Goal: Task Accomplishment & Management: Use online tool/utility

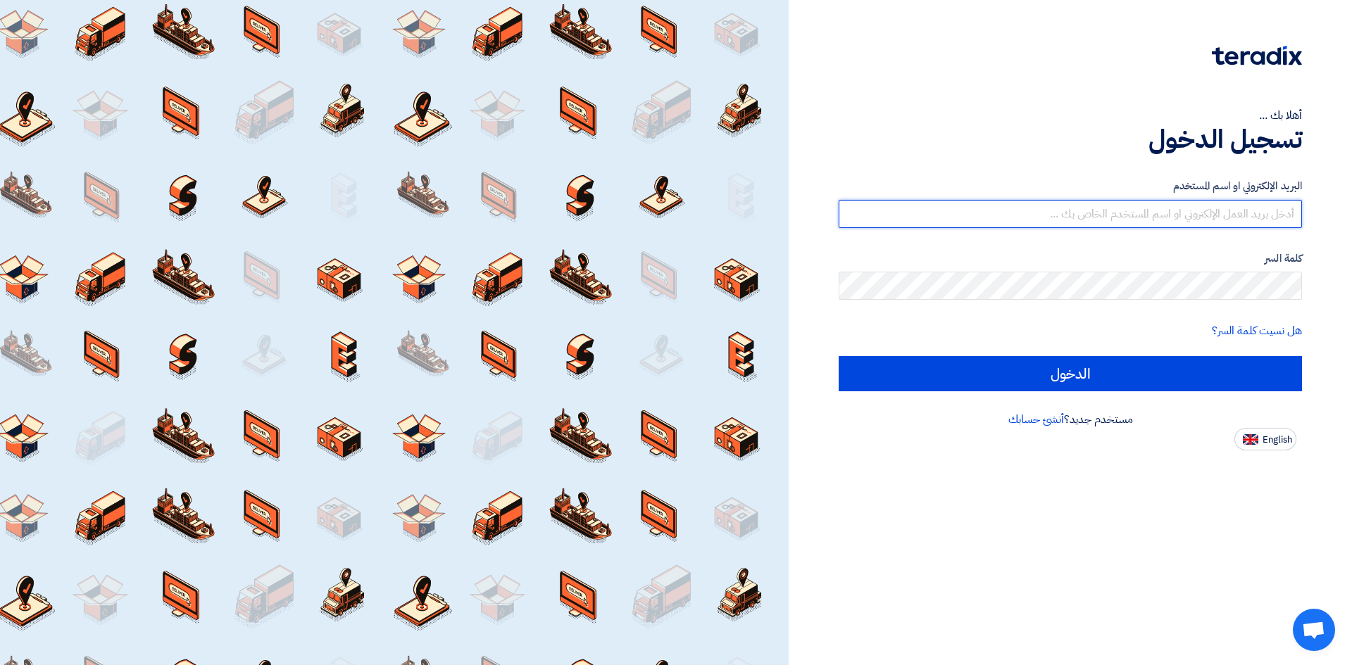
click at [1127, 220] on input "text" at bounding box center [1070, 214] width 463 height 28
type input "N"
click at [1096, 213] on input "text" at bounding box center [1070, 214] width 463 height 28
paste input "[EMAIL_ADDRESS][DOMAIN_NAME]"
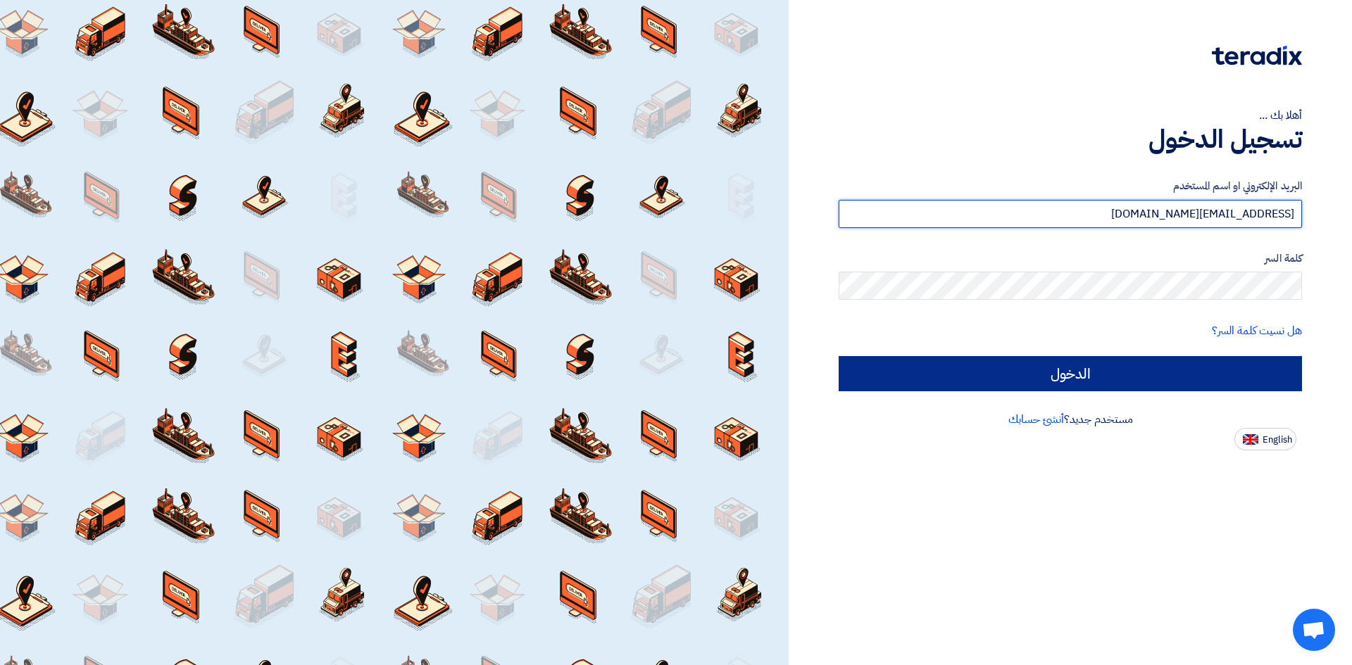
type input "[EMAIL_ADDRESS][DOMAIN_NAME]"
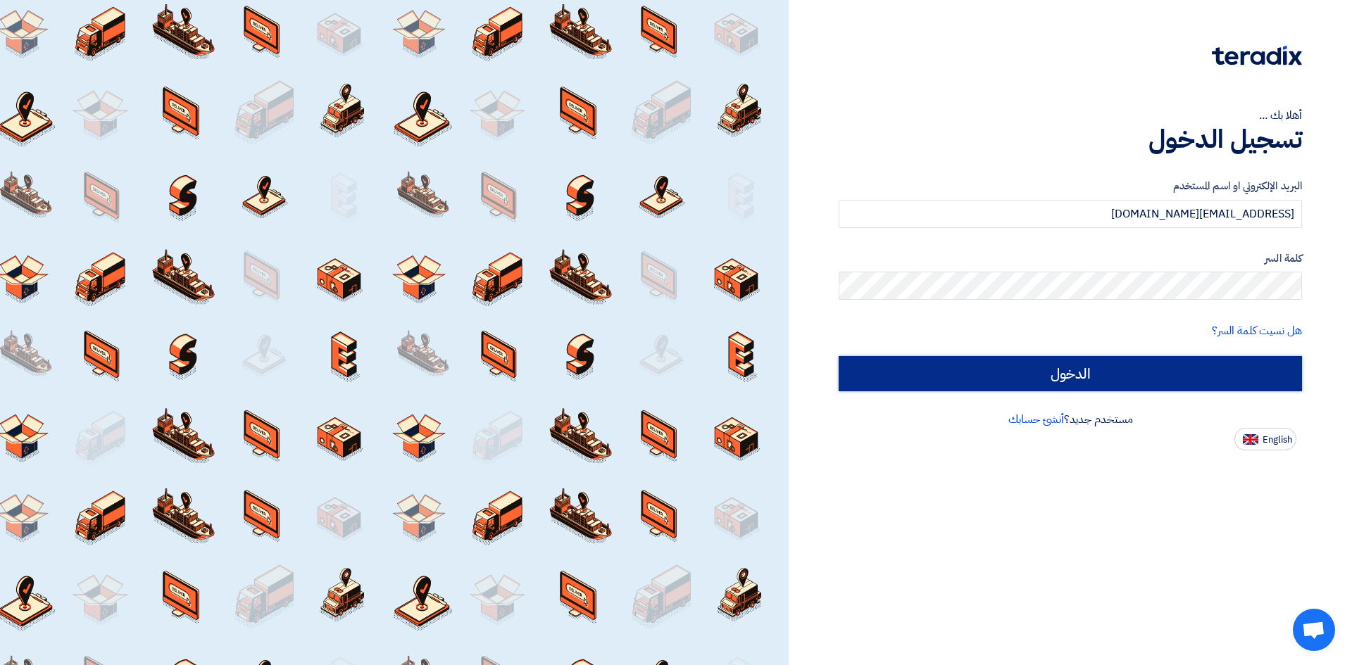
click at [1145, 358] on input "الدخول" at bounding box center [1070, 373] width 463 height 35
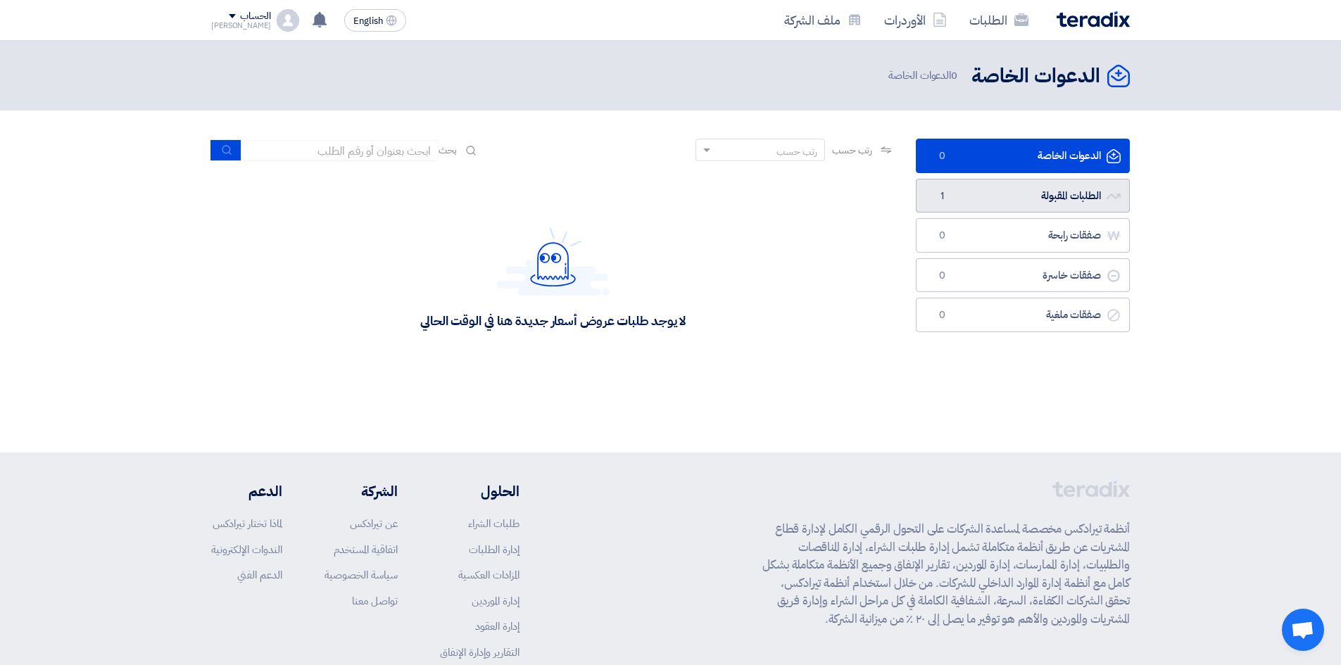
click at [983, 208] on link "الطلبات المقبولة الطلبات المقبولة 1" at bounding box center [1023, 196] width 214 height 35
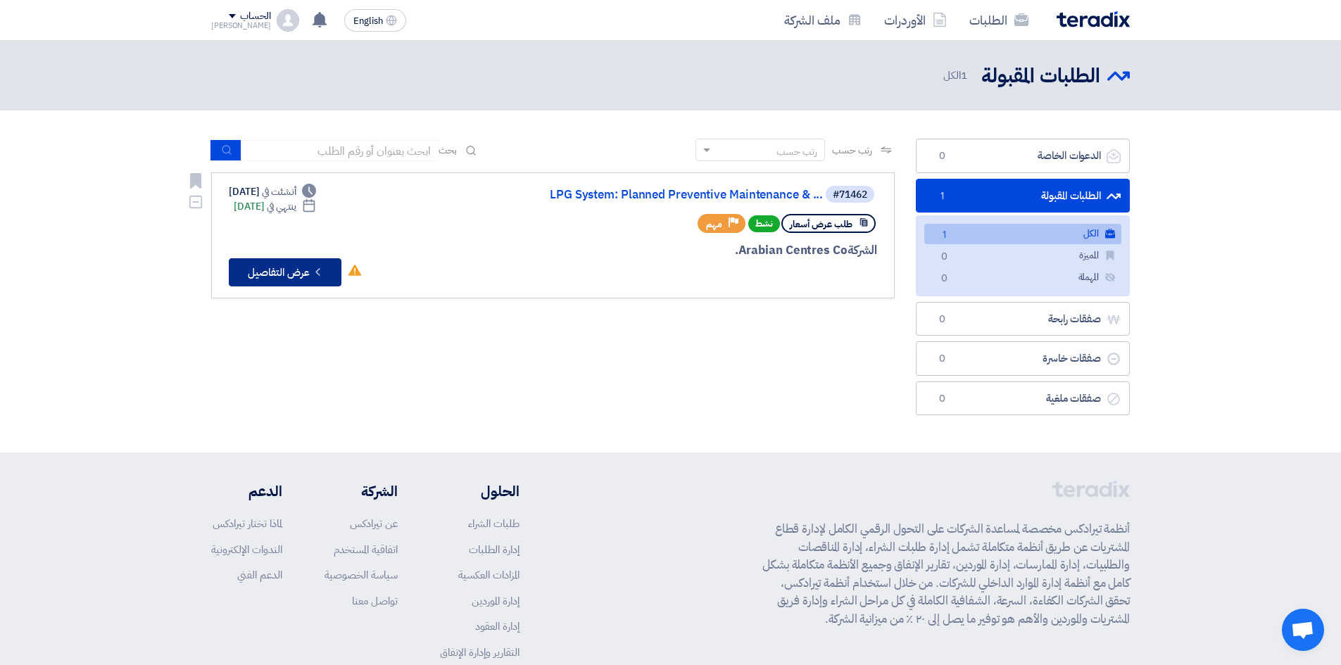
click at [256, 272] on button "Check details عرض التفاصيل" at bounding box center [285, 272] width 113 height 28
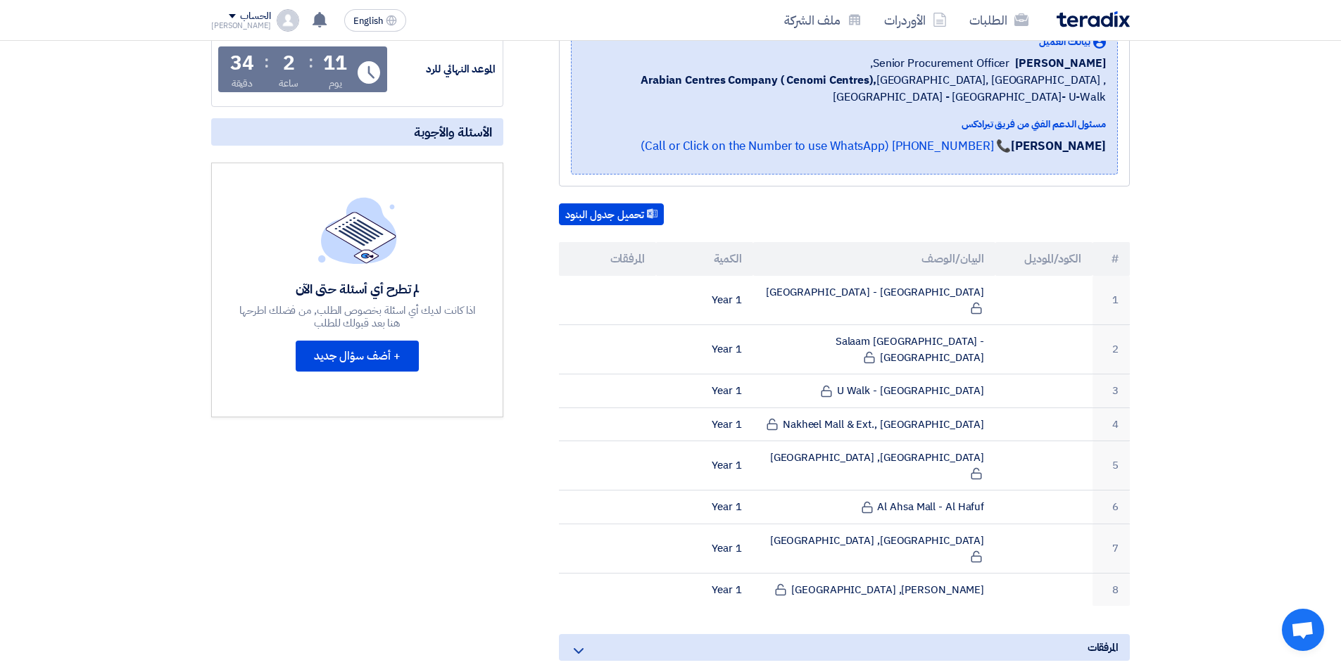
scroll to position [282, 0]
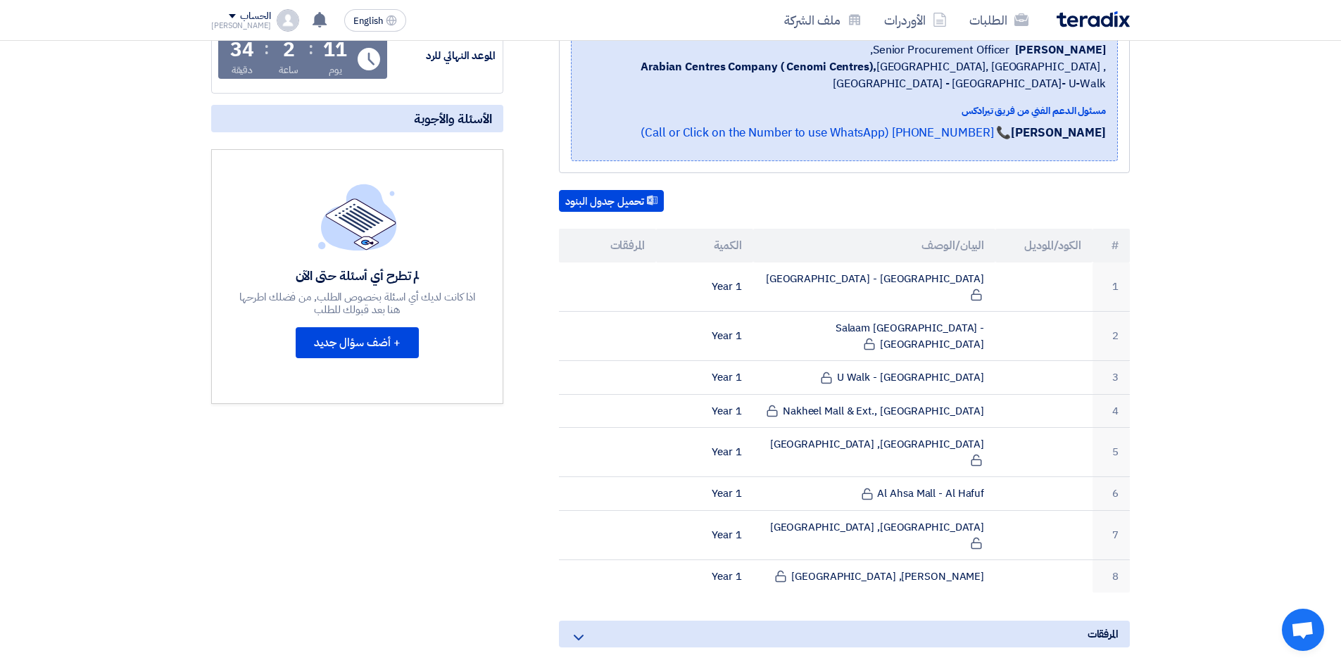
click at [1014, 621] on div "المرفقات" at bounding box center [844, 634] width 571 height 27
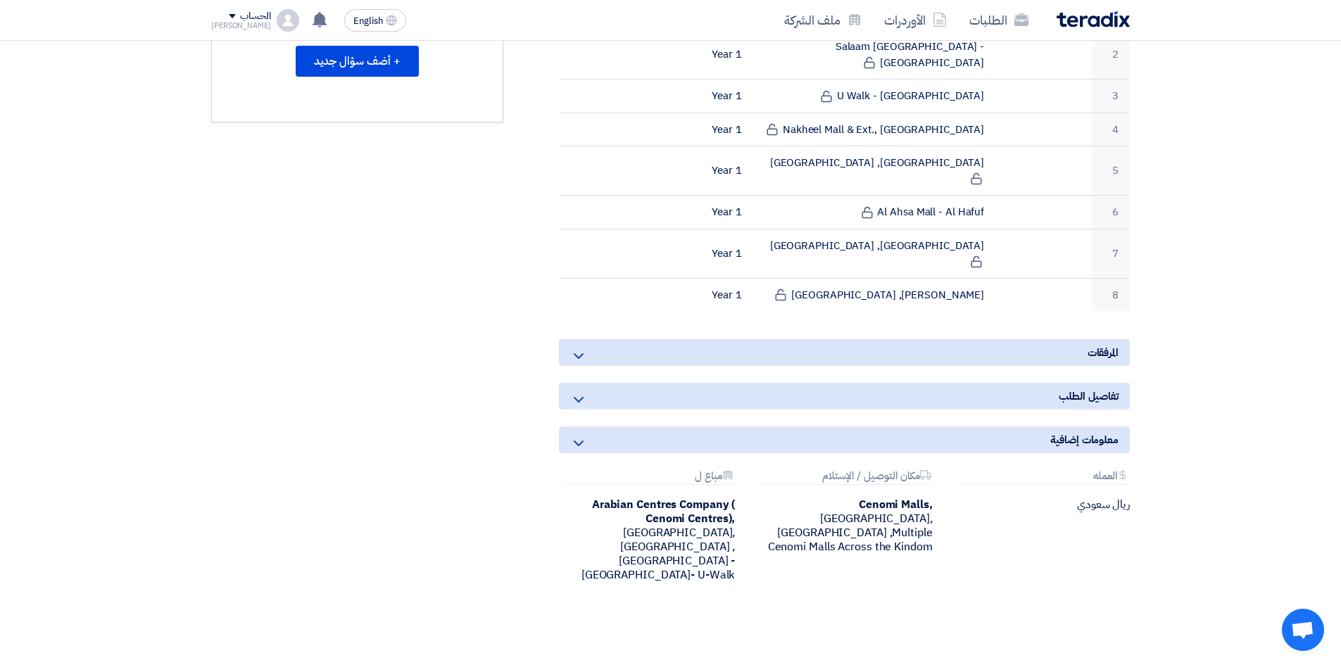
click at [1043, 271] on div "LPG System: Planned Preventive Maintenance & Repair Services - [GEOGRAPHIC_DATA…" at bounding box center [827, 151] width 627 height 929
click at [1040, 339] on div "المرفقات" at bounding box center [844, 352] width 571 height 27
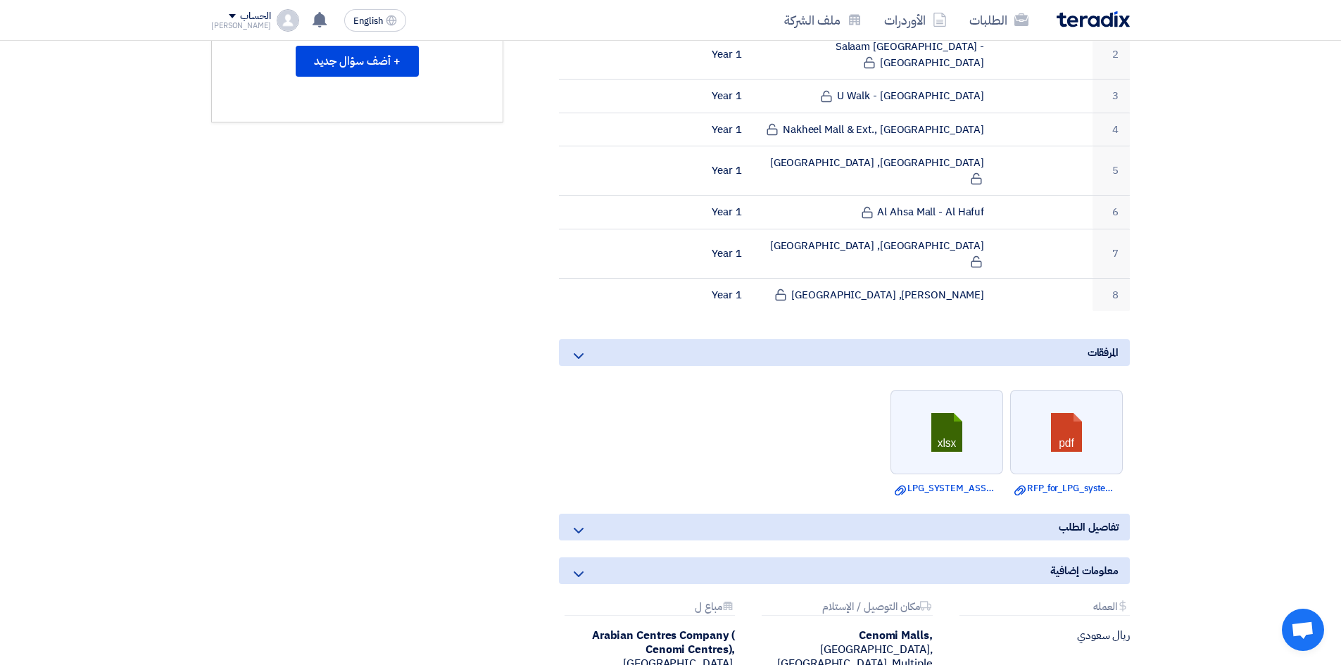
click at [981, 514] on div "تفاصيل الطلب" at bounding box center [844, 527] width 571 height 27
click at [906, 514] on div "تفاصيل الطلب" at bounding box center [844, 527] width 571 height 27
click at [570, 514] on div "تفاصيل الطلب" at bounding box center [844, 527] width 571 height 27
click at [572, 522] on icon at bounding box center [578, 530] width 17 height 17
click at [594, 558] on div "معلومات إضافية" at bounding box center [844, 571] width 571 height 27
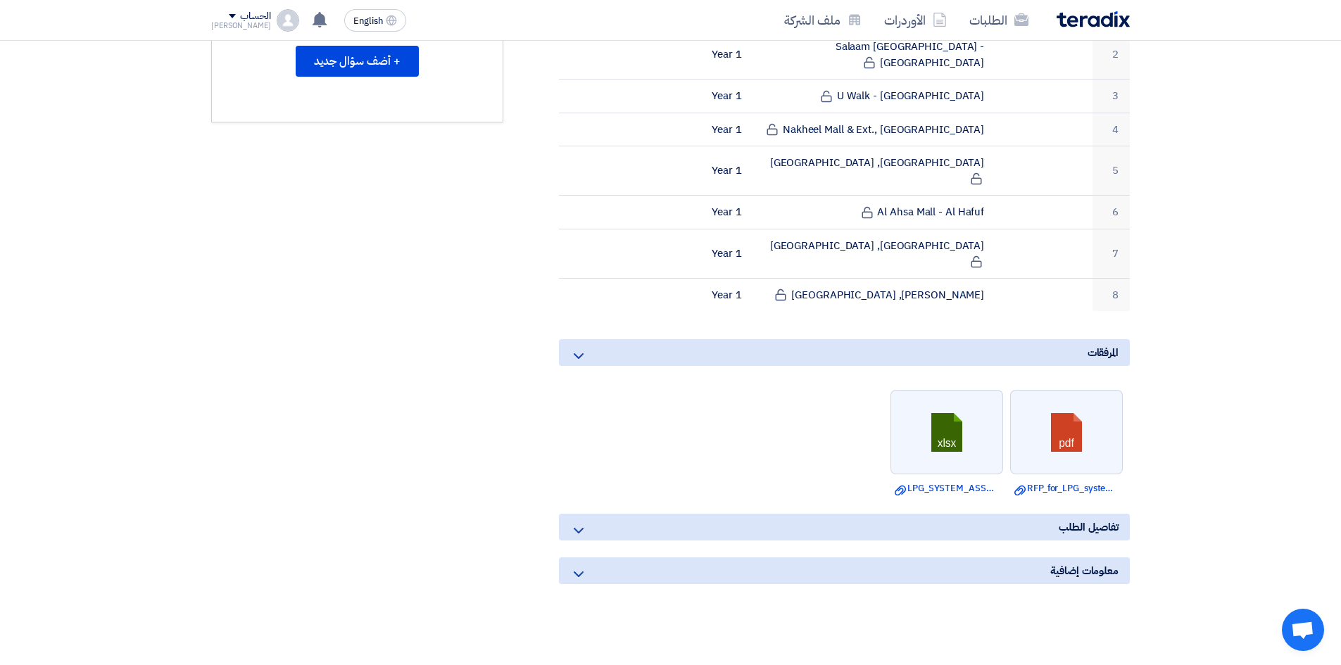
click at [594, 558] on div "معلومات إضافية" at bounding box center [844, 571] width 571 height 27
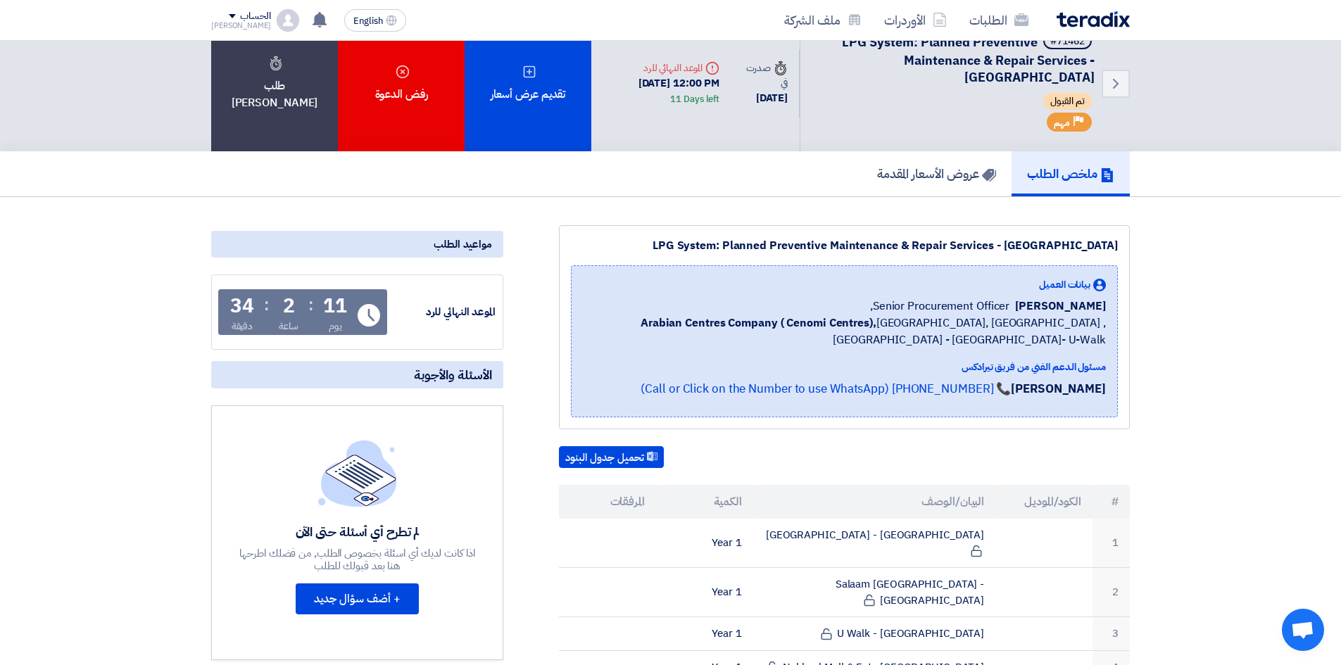
scroll to position [0, 0]
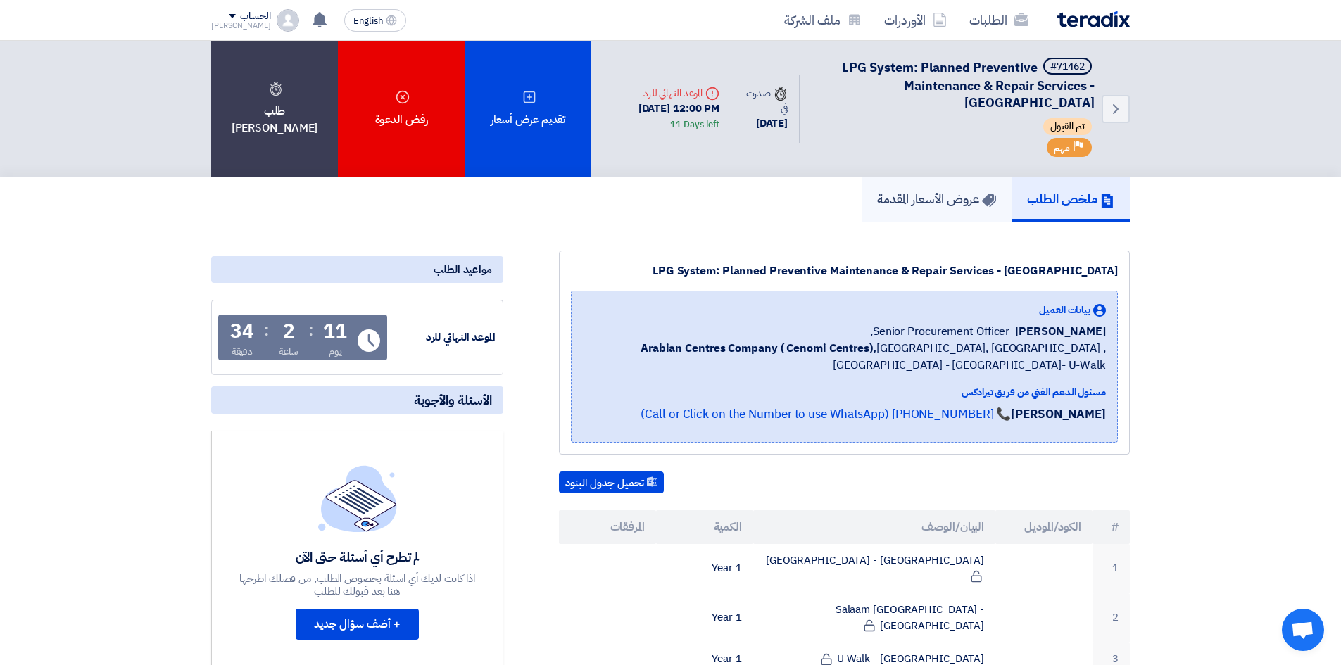
click at [956, 206] on h5 "عروض الأسعار المقدمة" at bounding box center [936, 199] width 119 height 16
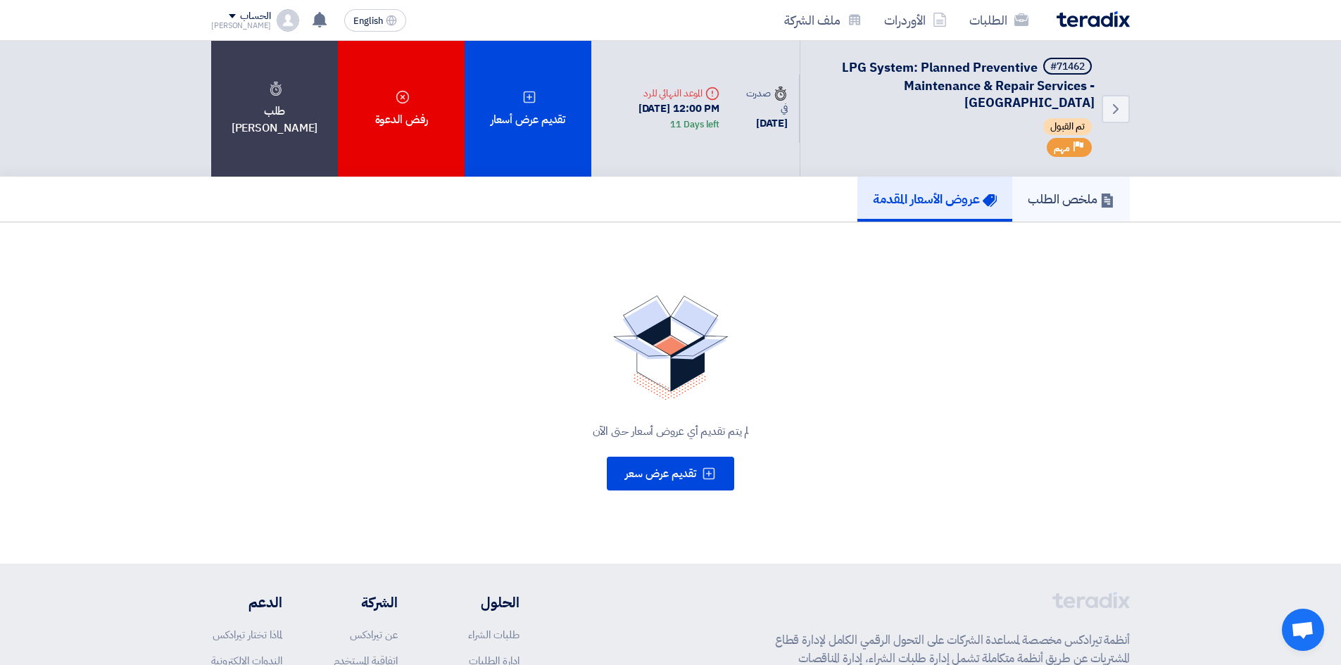
click at [1074, 196] on h5 "ملخص الطلب" at bounding box center [1071, 199] width 87 height 16
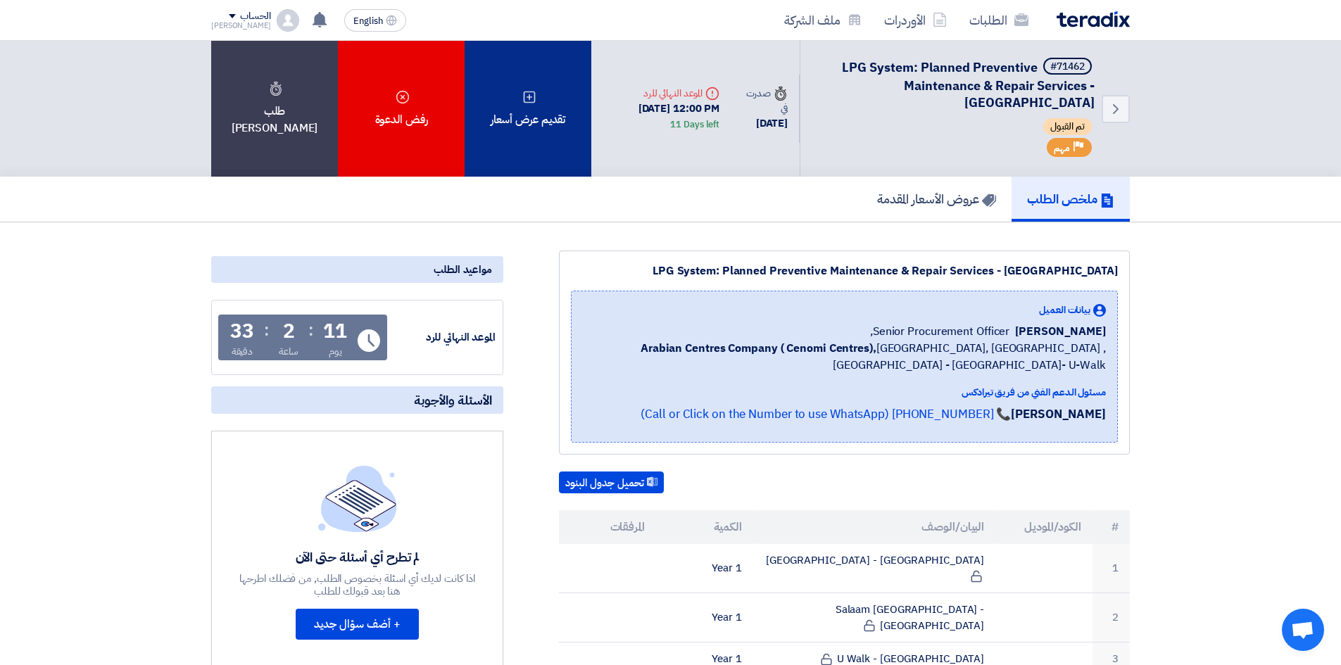
click at [510, 129] on div "تقديم عرض أسعار" at bounding box center [528, 109] width 127 height 136
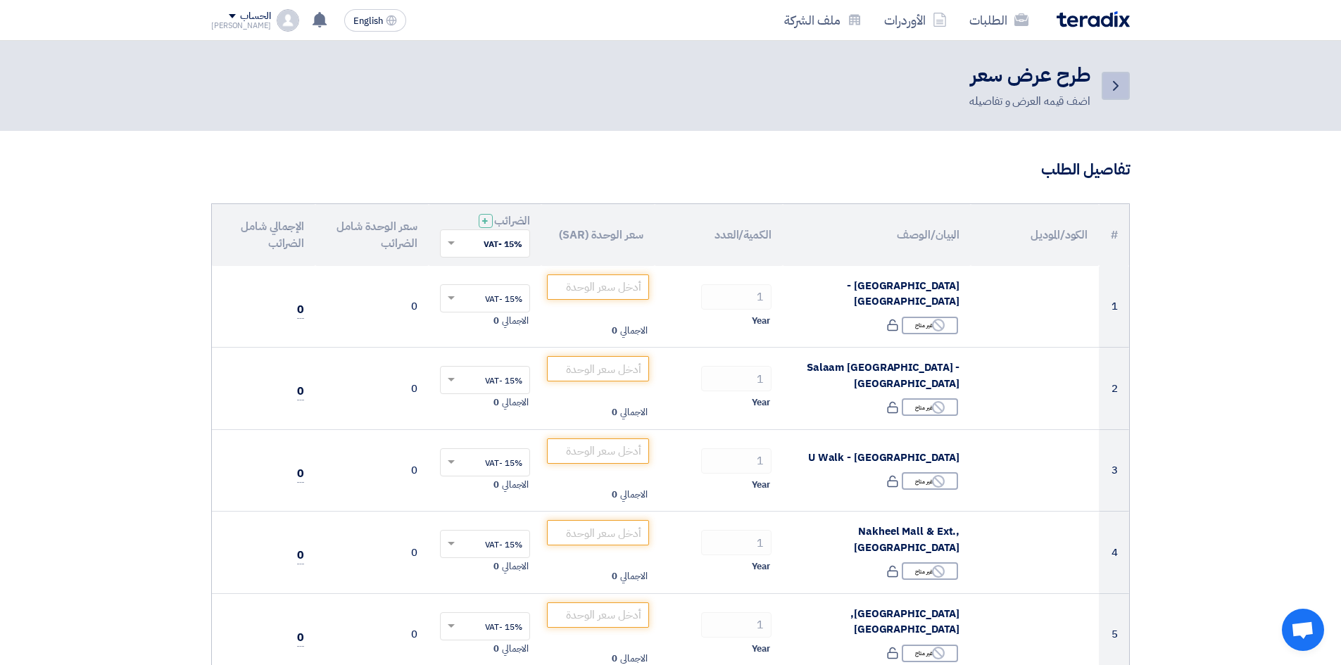
click at [1119, 79] on icon "Back" at bounding box center [1116, 85] width 17 height 17
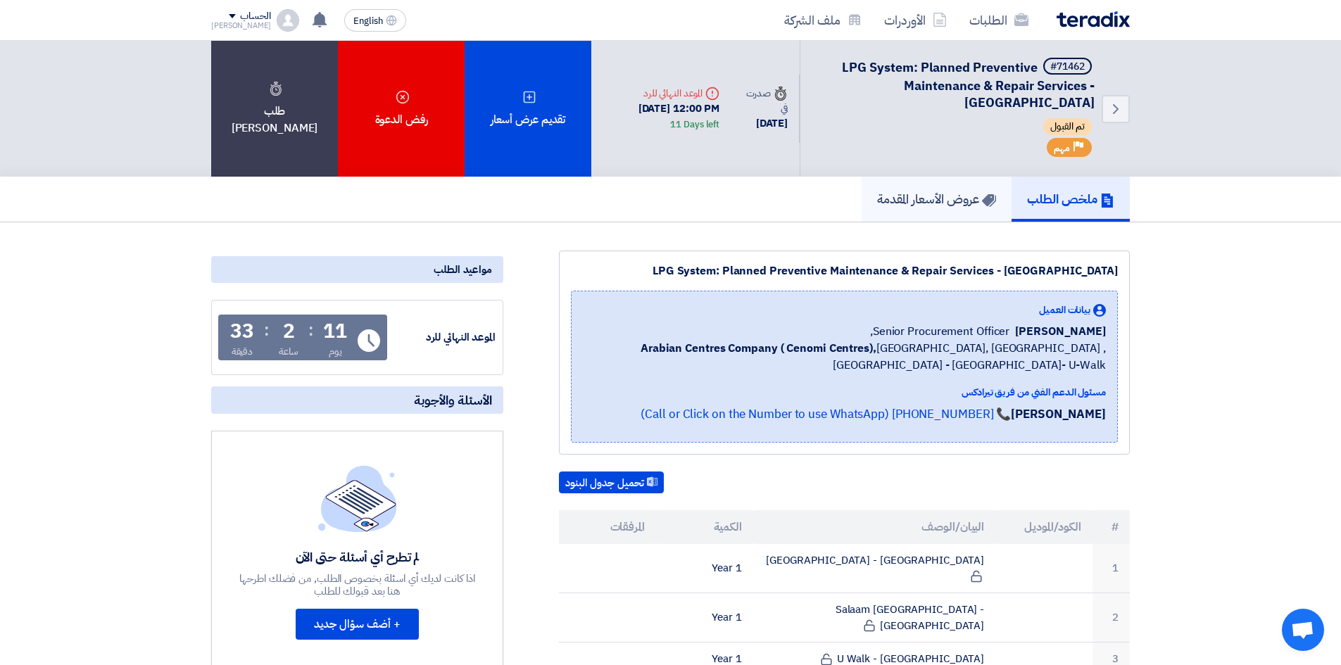
click at [944, 211] on link "عروض الأسعار المقدمة" at bounding box center [937, 199] width 150 height 45
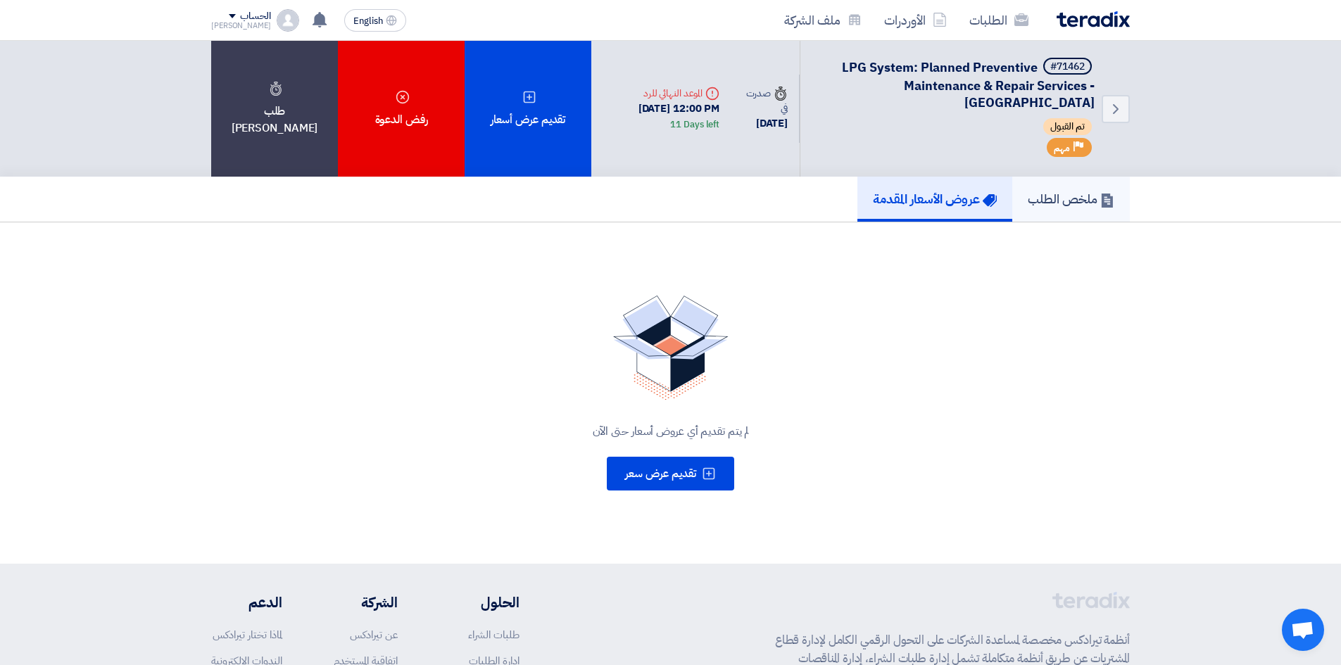
click at [1064, 195] on h5 "ملخص الطلب" at bounding box center [1071, 199] width 87 height 16
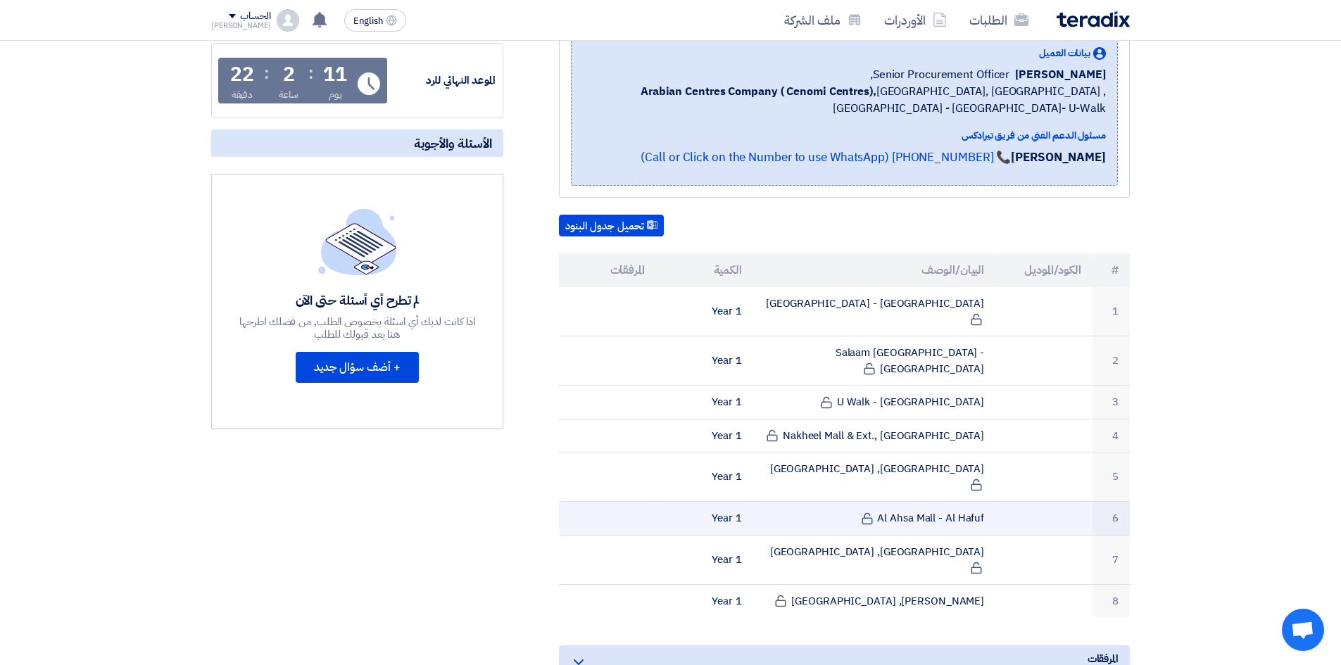
scroll to position [282, 0]
